Goal: Find specific page/section: Find specific page/section

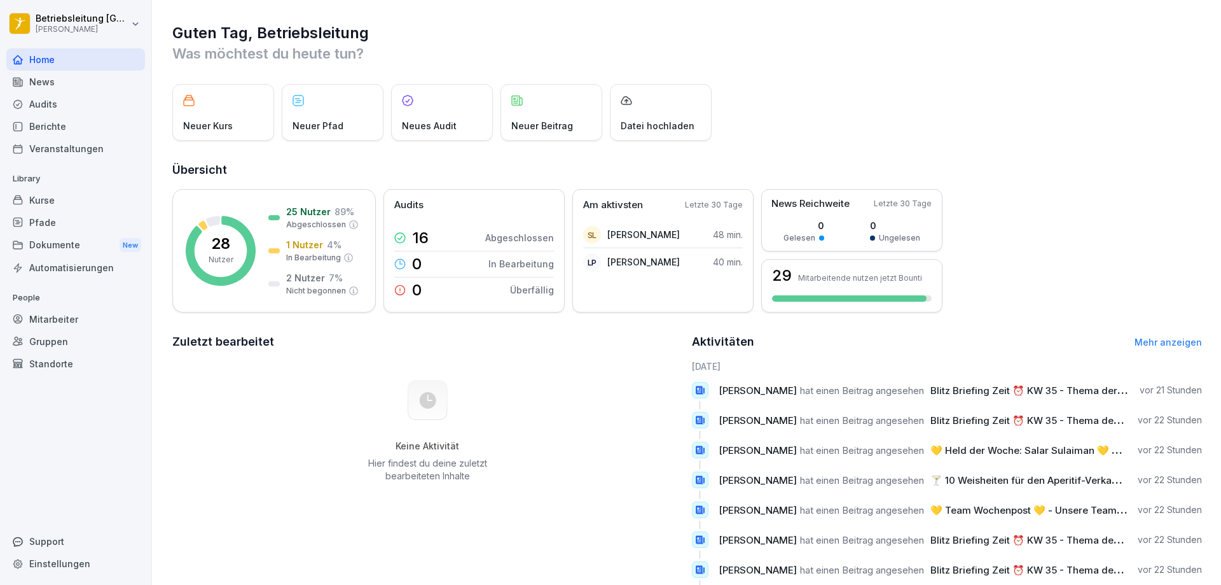
click at [32, 78] on div "News" at bounding box center [75, 82] width 139 height 22
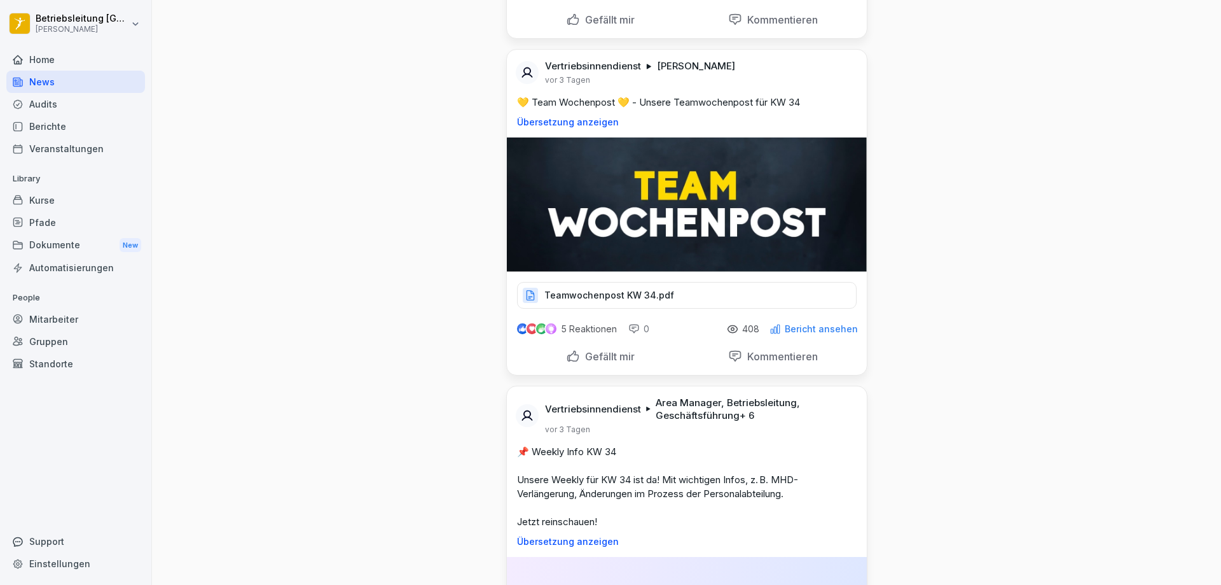
scroll to position [1972, 0]
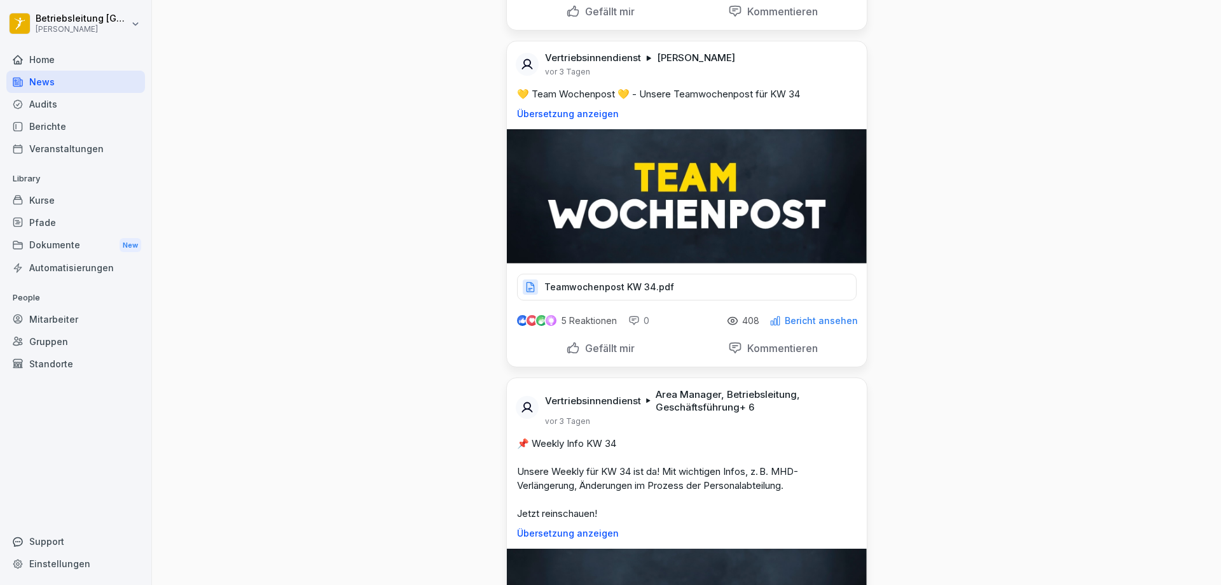
click at [43, 126] on div "Berichte" at bounding box center [75, 126] width 139 height 22
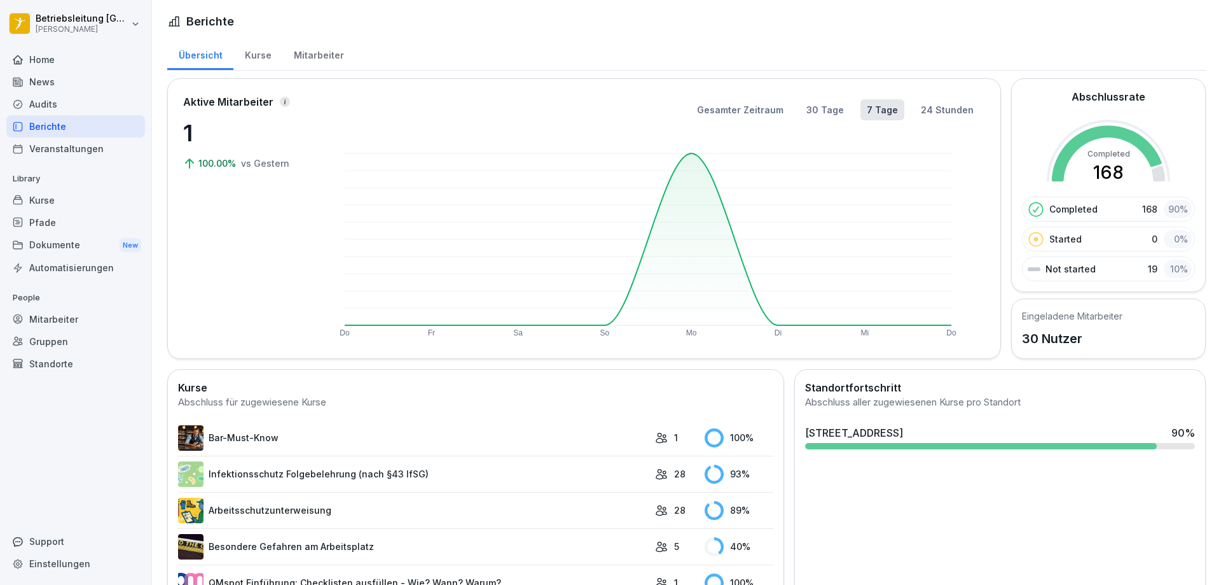
click at [305, 50] on div "Mitarbeiter" at bounding box center [318, 54] width 73 height 32
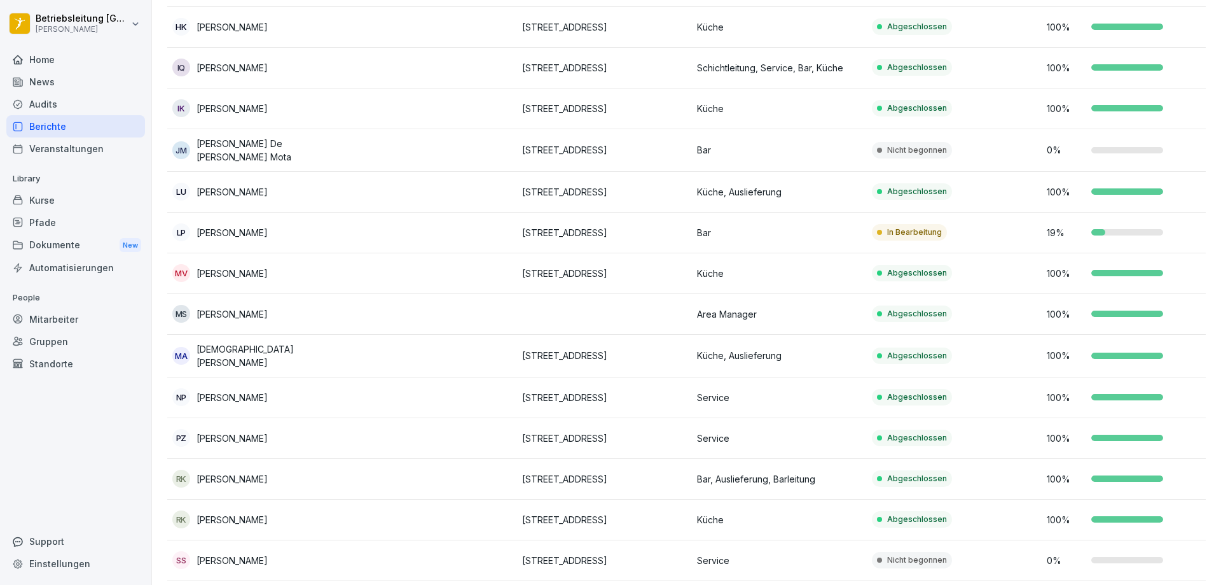
scroll to position [811, 0]
